Goal: Communication & Community: Connect with others

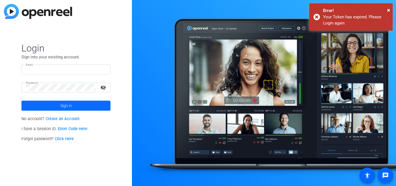
type input "[PERSON_NAME][EMAIL_ADDRESS][PERSON_NAME][DOMAIN_NAME]"
click at [56, 108] on span at bounding box center [65, 105] width 89 height 13
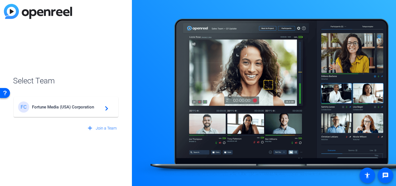
click at [56, 108] on span "Fortune Media (USA) Corporation" at bounding box center [67, 107] width 70 height 5
click at [56, 108] on div "FC Fortune Media (USA) Corporation navigate_next" at bounding box center [66, 104] width 106 height 27
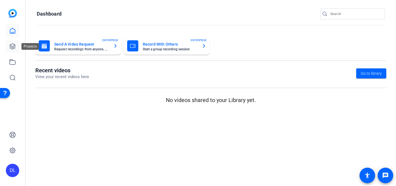
click at [13, 46] on icon at bounding box center [13, 47] width 6 height 6
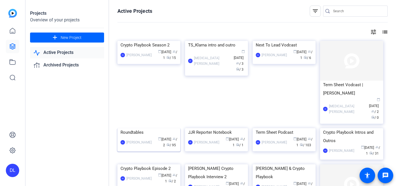
click at [137, 137] on div "Roundtables" at bounding box center [148, 132] width 57 height 8
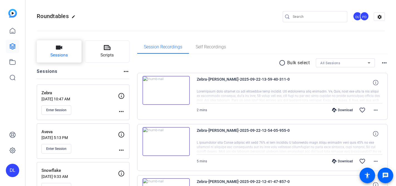
click at [64, 55] on span "Sessions" at bounding box center [59, 55] width 18 height 6
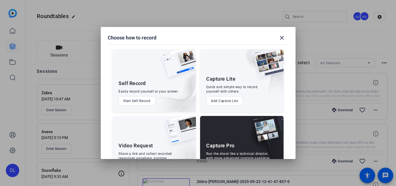
scroll to position [25, 0]
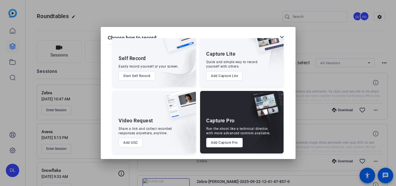
click at [230, 141] on button "Add Capture Pro" at bounding box center [224, 142] width 36 height 9
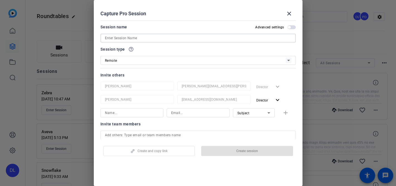
click at [156, 39] on input at bounding box center [198, 38] width 186 height 7
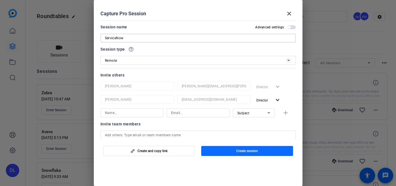
type input "ServiceNow"
click at [248, 152] on span "Create session" at bounding box center [247, 151] width 22 height 4
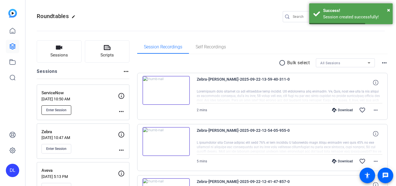
click at [59, 109] on span "Enter Session" at bounding box center [56, 110] width 20 height 4
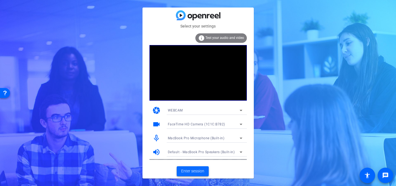
click at [196, 172] on span "Enter session" at bounding box center [192, 171] width 23 height 6
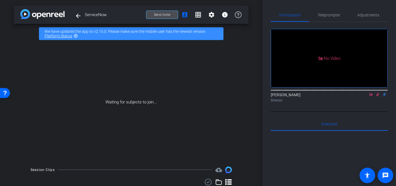
click at [155, 15] on span "Send invite" at bounding box center [162, 15] width 16 height 4
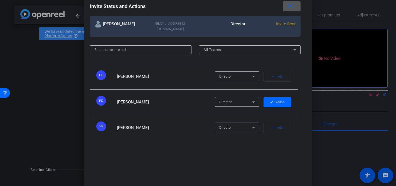
scroll to position [148, 0]
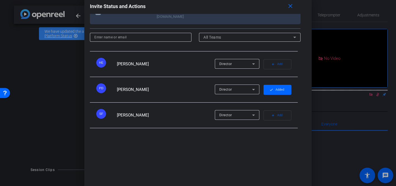
click at [277, 137] on span "Add" at bounding box center [279, 141] width 5 height 8
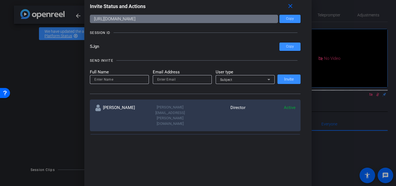
scroll to position [0, 0]
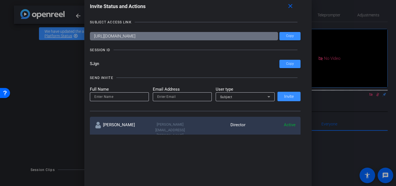
click at [172, 98] on input "email" at bounding box center [182, 96] width 50 height 7
paste input "jonathon.gonzalez@servicenow.com;"
click at [172, 98] on input "jonathon.gonzalez@servicenow.com;" at bounding box center [182, 96] width 50 height 7
paste input "jonathon.gonzalez@servicenow.com;"
click at [166, 97] on input "jonathon.gonzajonathon.gonzalez@servicenow.com; lez@servicenow.com;" at bounding box center [182, 96] width 50 height 7
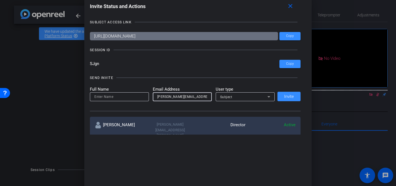
click at [166, 97] on input "jonathon.gonzajonathon.gonzalez@servicenow.com; lez@servicenow.com;" at bounding box center [182, 96] width 50 height 7
paste input "lez@servicenow.com"
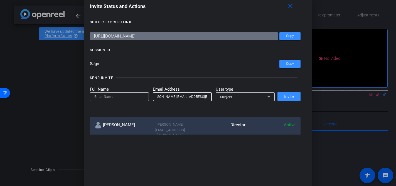
type input "jonathon.gonzalez@servicenow.com"
click at [139, 97] on input at bounding box center [119, 96] width 50 height 7
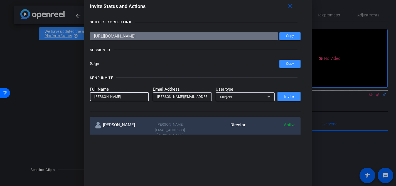
type input "Jonathon"
click at [253, 98] on div "Subject" at bounding box center [243, 96] width 47 height 7
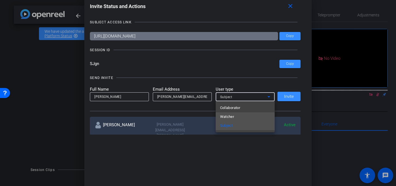
click at [250, 115] on mat-option "Watcher" at bounding box center [245, 116] width 59 height 9
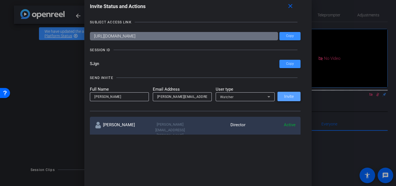
click at [291, 97] on span "Invite" at bounding box center [289, 97] width 10 height 4
click at [165, 95] on input "email" at bounding box center [182, 96] width 50 height 7
paste input "hannah.hawkins@pearson.com"
type input "hannah.hawkins@pearson.com"
click at [129, 97] on input at bounding box center [119, 96] width 50 height 7
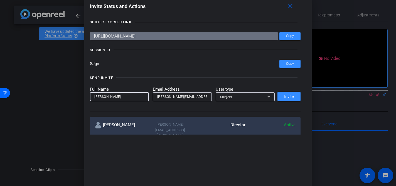
type input "Hannah"
click at [252, 96] on div "Subject" at bounding box center [243, 96] width 47 height 7
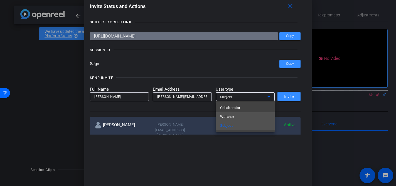
click at [249, 114] on mat-option "Watcher" at bounding box center [245, 116] width 59 height 9
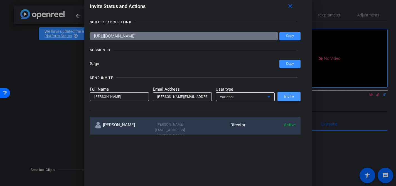
click at [291, 100] on span at bounding box center [288, 96] width 23 height 13
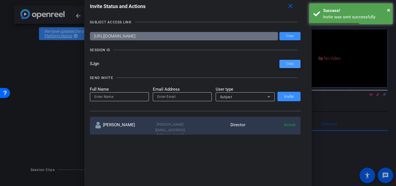
click at [291, 63] on span "Copy" at bounding box center [290, 64] width 8 height 4
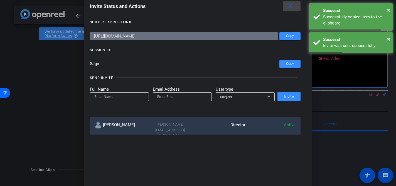
click at [290, 9] on mat-icon "close" at bounding box center [290, 6] width 7 height 7
